Goal: Information Seeking & Learning: Learn about a topic

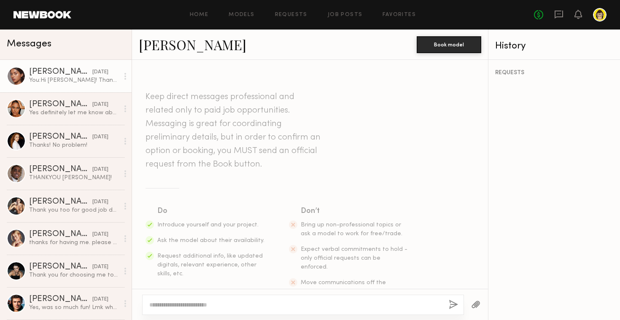
click at [204, 11] on div "Home Models Requests Job Posts Favorites Sign Out No fees up to $5,000" at bounding box center [339, 15] width 536 height 14
click at [202, 14] on link "Home" at bounding box center [199, 14] width 19 height 5
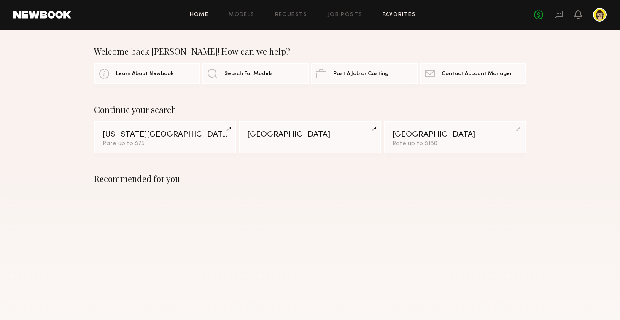
click at [412, 14] on link "Favorites" at bounding box center [399, 14] width 33 height 5
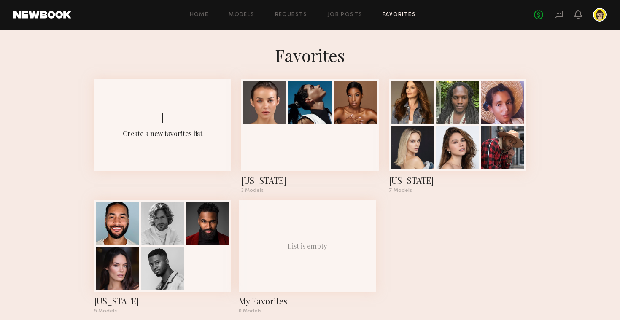
click at [338, 22] on header "Home Models Requests Job Posts Favorites Sign Out No fees up to $5,000" at bounding box center [310, 15] width 620 height 30
click at [344, 16] on link "Job Posts" at bounding box center [345, 14] width 35 height 5
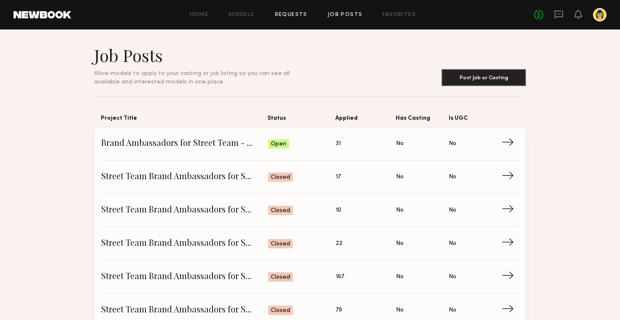
click at [294, 17] on link "Requests" at bounding box center [291, 14] width 33 height 5
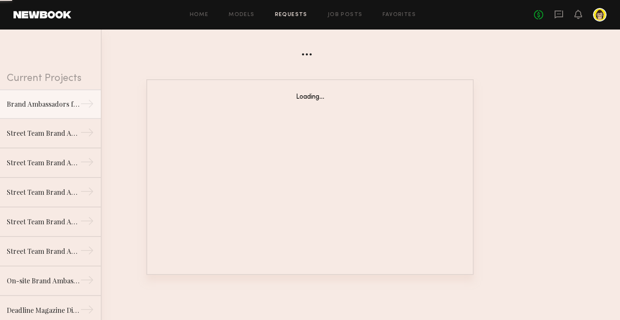
click at [347, 21] on div "Home Models Requests Job Posts Favorites Sign Out No fees up to $5,000" at bounding box center [339, 15] width 536 height 14
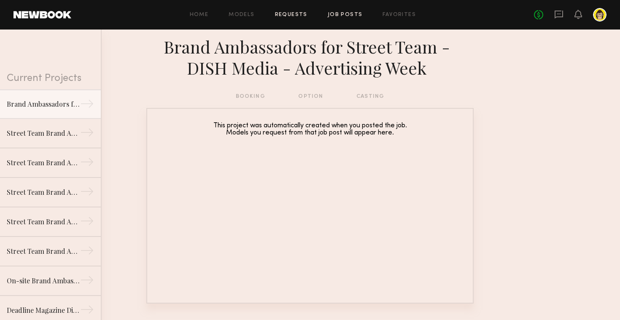
click at [345, 17] on link "Job Posts" at bounding box center [345, 14] width 35 height 5
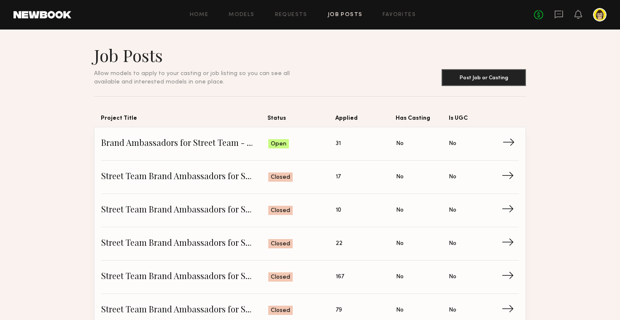
click at [160, 140] on span "Brand Ambassadors for Street Team - DISH Media - Advertising Week" at bounding box center [184, 144] width 167 height 13
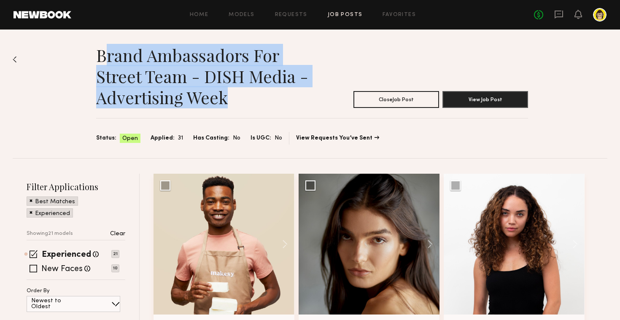
drag, startPoint x: 242, startPoint y: 98, endPoint x: 105, endPoint y: 55, distance: 143.9
click at [105, 55] on h1 "Brand Ambassadors for Street Team - DISH Media - Advertising Week" at bounding box center [204, 76] width 216 height 63
drag, startPoint x: 100, startPoint y: 55, endPoint x: 238, endPoint y: 114, distance: 150.6
click at [238, 114] on section "Brand Ambassadors for Street Team - DISH Media - Advertising Week Close Job Pos…" at bounding box center [312, 95] width 432 height 100
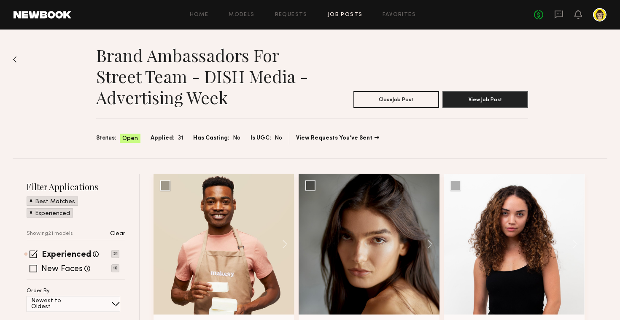
click at [226, 98] on h1 "Brand Ambassadors for Street Team - DISH Media - Advertising Week" at bounding box center [204, 76] width 216 height 63
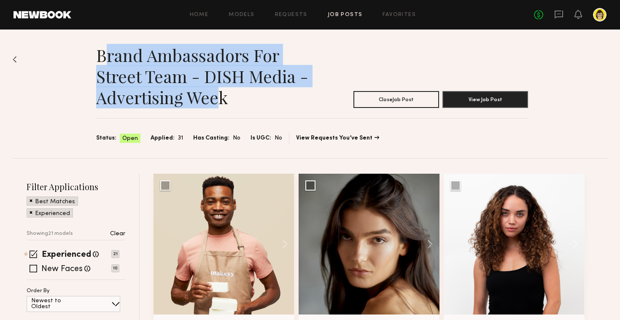
drag, startPoint x: 221, startPoint y: 101, endPoint x: 106, endPoint y: 59, distance: 123.1
click at [106, 59] on h1 "Brand Ambassadors for Street Team - DISH Media - Advertising Week" at bounding box center [204, 76] width 216 height 63
click at [104, 59] on h1 "Brand Ambassadors for Street Team - DISH Media - Advertising Week" at bounding box center [204, 76] width 216 height 63
drag, startPoint x: 97, startPoint y: 55, endPoint x: 196, endPoint y: 101, distance: 109.2
click at [196, 101] on h1 "Brand Ambassadors for Street Team - DISH Media - Advertising Week" at bounding box center [204, 76] width 216 height 63
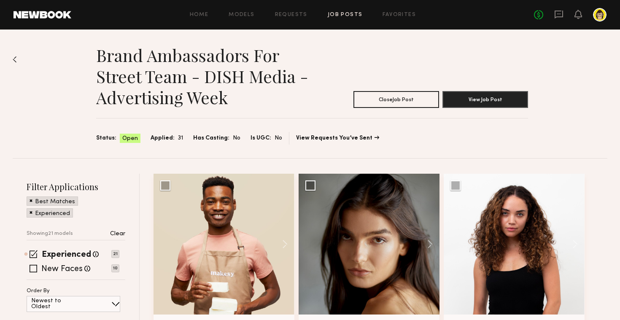
click at [216, 99] on h1 "Brand Ambassadors for Street Team - DISH Media - Advertising Week" at bounding box center [204, 76] width 216 height 63
